Goal: Find specific page/section: Find specific page/section

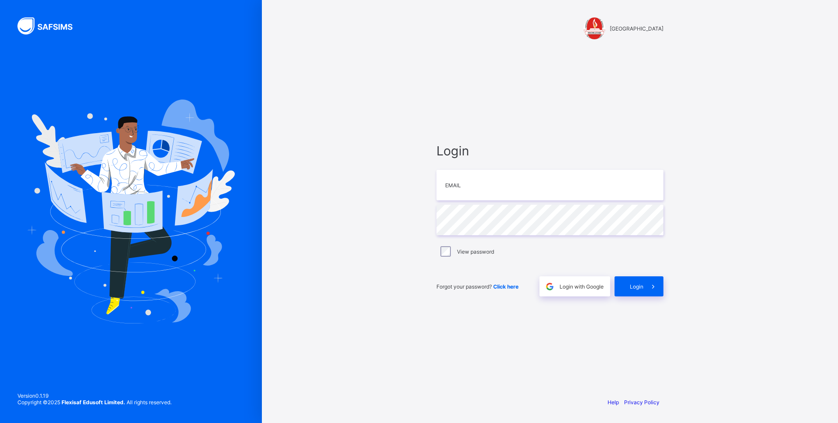
click at [512, 189] on input "email" at bounding box center [549, 185] width 227 height 31
type input "**********"
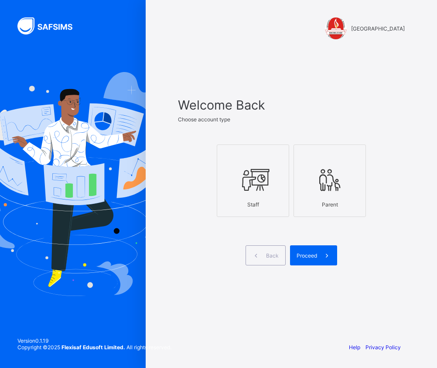
click at [261, 192] on icon at bounding box center [253, 180] width 31 height 26
click at [304, 259] on div "Proceed" at bounding box center [313, 255] width 47 height 20
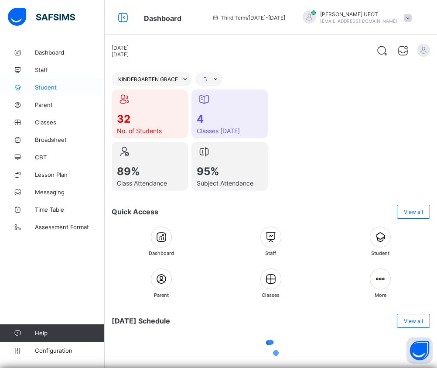
click at [52, 89] on span "Student" at bounding box center [70, 87] width 70 height 7
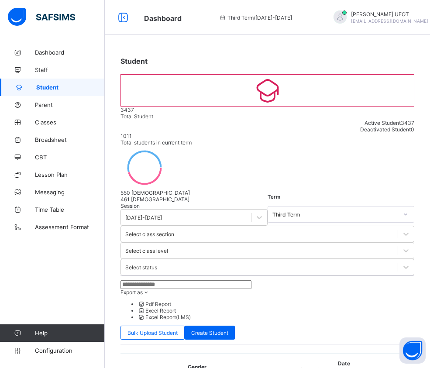
click at [176, 280] on input "text" at bounding box center [185, 284] width 131 height 9
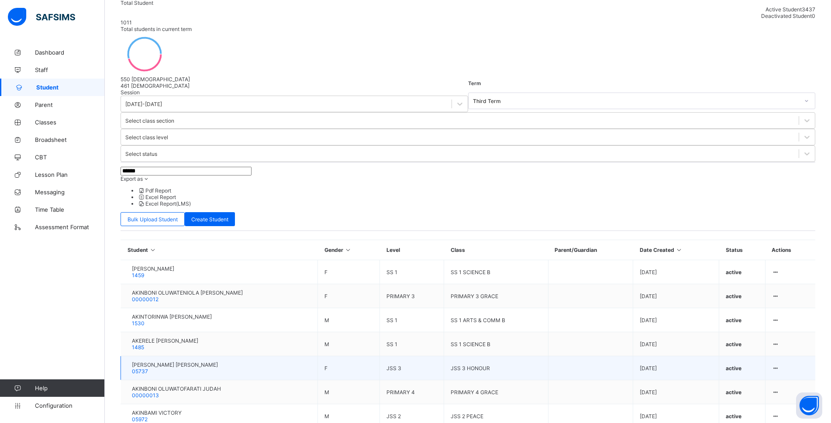
scroll to position [130, 0]
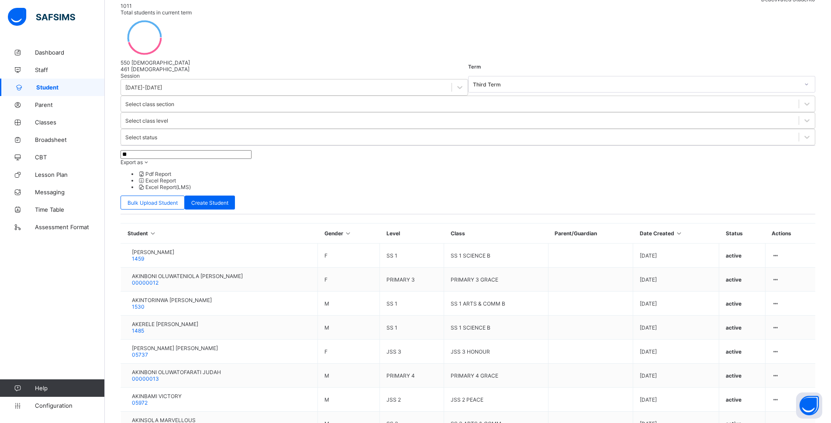
type input "*"
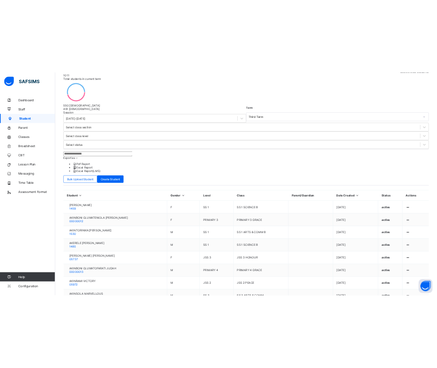
scroll to position [0, 0]
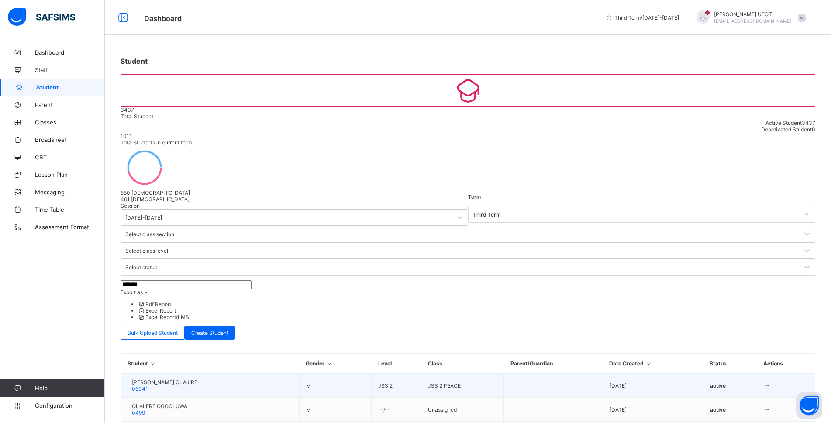
type input "*******"
drag, startPoint x: 161, startPoint y: 254, endPoint x: 141, endPoint y: 256, distance: 20.2
click at [141, 379] on div "AKINWA AKINWOLEOLA OLAJIRE 06041" at bounding box center [162, 385] width 70 height 13
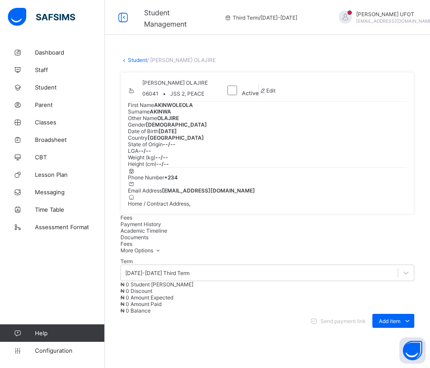
click at [233, 316] on div "Term 2024-2025 Third Term ₦ 0 Student Bill ₦ 0 Discount ₦ 0 Amount Expected ₦ 0…" at bounding box center [267, 371] width 294 height 234
